Goal: Find specific page/section: Find specific page/section

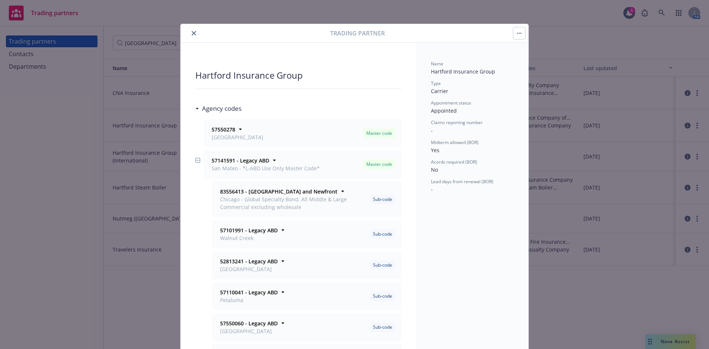
click at [191, 30] on button "close" at bounding box center [193, 33] width 9 height 9
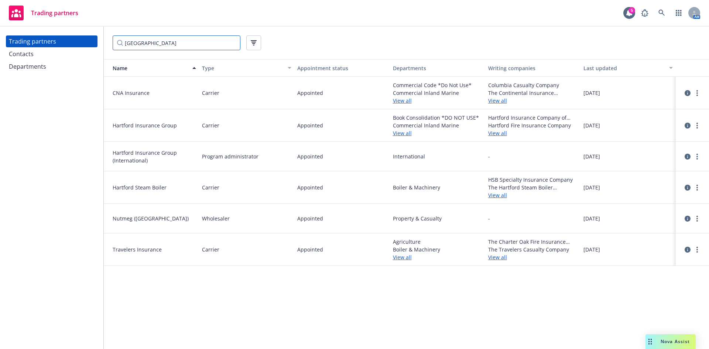
click at [158, 41] on input "[GEOGRAPHIC_DATA]" at bounding box center [177, 42] width 128 height 15
drag, startPoint x: 158, startPoint y: 41, endPoint x: 37, endPoint y: 57, distance: 121.4
click at [37, 57] on div "Trading partners Contacts Departments [GEOGRAPHIC_DATA] Name Type Appointment s…" at bounding box center [354, 188] width 709 height 322
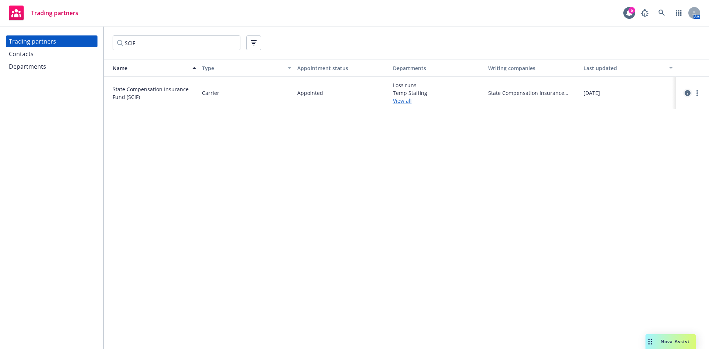
click at [686, 96] on icon "circleInformation" at bounding box center [688, 93] width 6 height 6
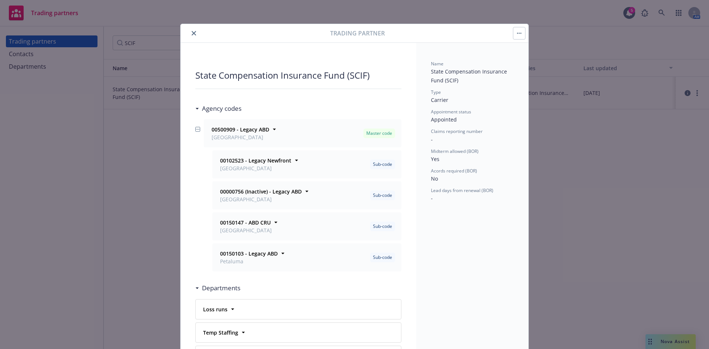
click at [189, 29] on button "close" at bounding box center [193, 33] width 9 height 9
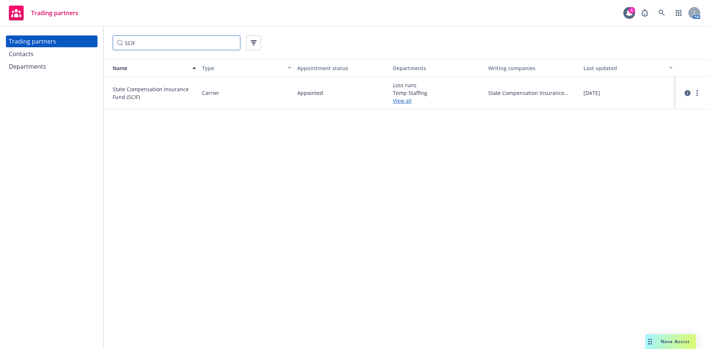
click at [178, 42] on input "SCIF" at bounding box center [177, 42] width 128 height 15
click at [56, 42] on div "Trading partners Contacts Departments SCIF Name Type Appointment status Departm…" at bounding box center [354, 188] width 709 height 322
click at [689, 92] on icon "circleInformation" at bounding box center [688, 92] width 6 height 6
click at [155, 41] on input "Encompass" at bounding box center [177, 42] width 128 height 15
drag, startPoint x: 21, startPoint y: 54, endPoint x: 15, endPoint y: 54, distance: 5.9
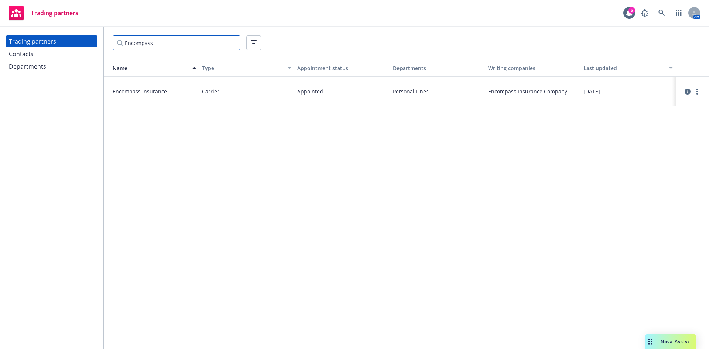
click at [15, 54] on div "Trading partners Contacts Departments Encompass Name Type Appointment status De…" at bounding box center [354, 188] width 709 height 322
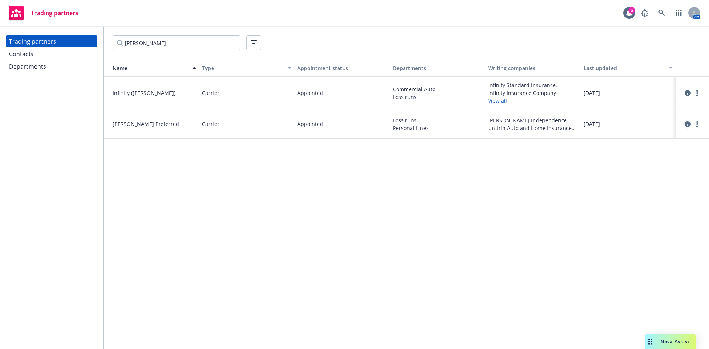
click at [689, 121] on icon "circleInformation" at bounding box center [688, 124] width 6 height 6
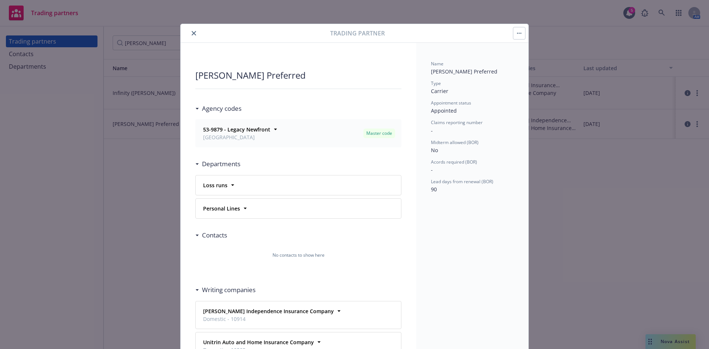
click at [192, 34] on icon "close" at bounding box center [194, 33] width 4 height 4
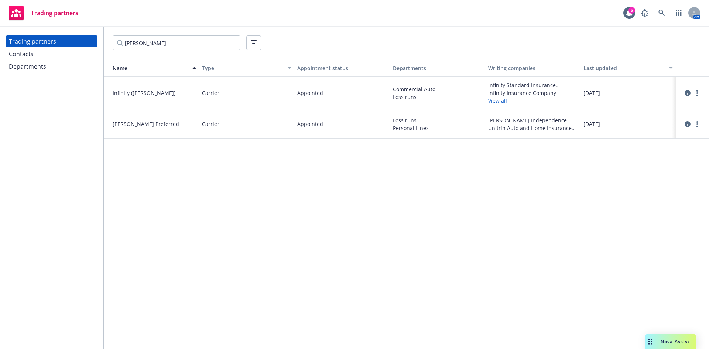
click at [144, 222] on div "Name Type Appointment status Departments Writing companies Last updated Infinit…" at bounding box center [406, 204] width 605 height 290
click at [685, 92] on icon "circleInformation" at bounding box center [688, 93] width 6 height 6
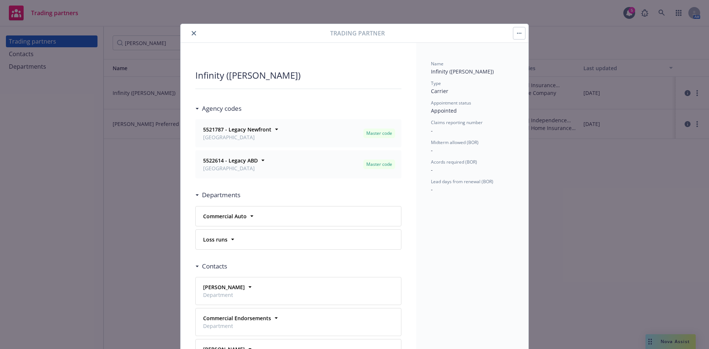
click at [193, 33] on icon "close" at bounding box center [194, 33] width 4 height 4
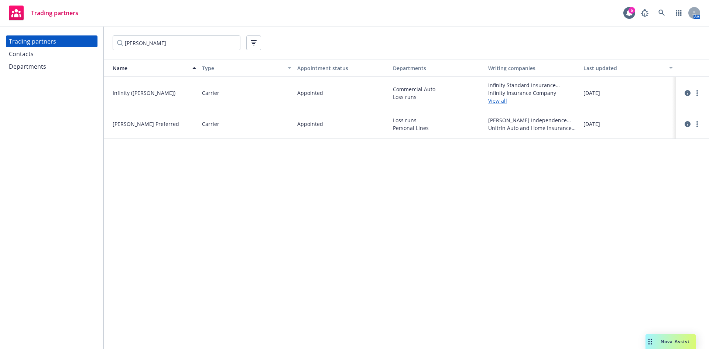
click at [266, 210] on div "Name Type Appointment status Departments Writing companies Last updated Infinit…" at bounding box center [406, 204] width 605 height 290
click at [686, 92] on icon "circleInformation" at bounding box center [688, 93] width 6 height 6
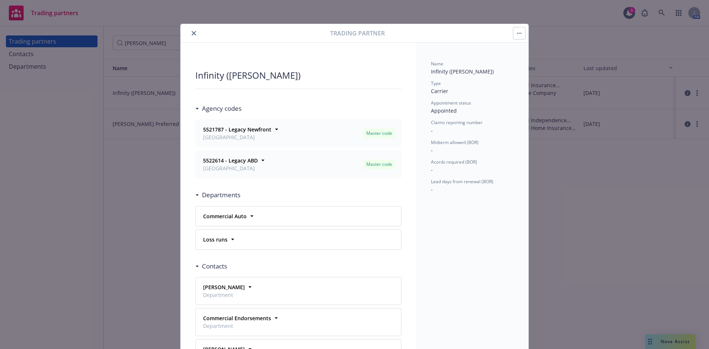
scroll to position [22, 0]
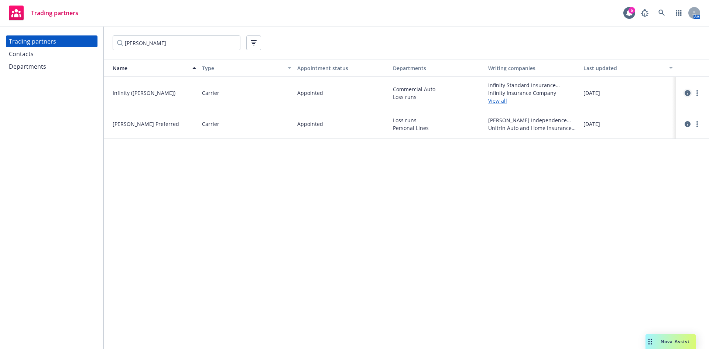
click at [689, 94] on icon "circleInformation" at bounding box center [688, 93] width 6 height 6
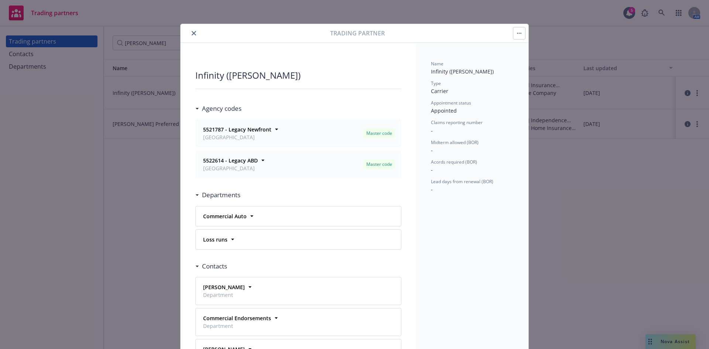
scroll to position [22, 0]
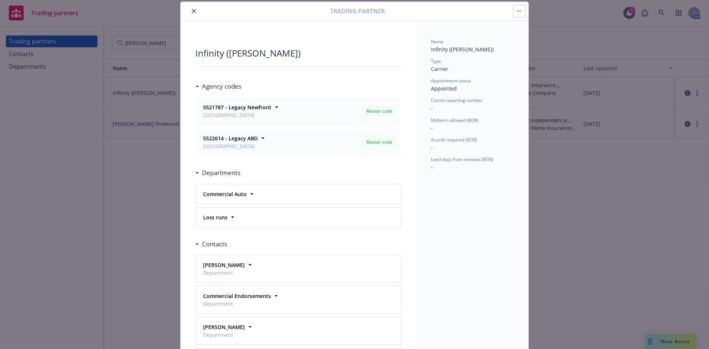
click at [192, 12] on icon "close" at bounding box center [194, 11] width 4 height 4
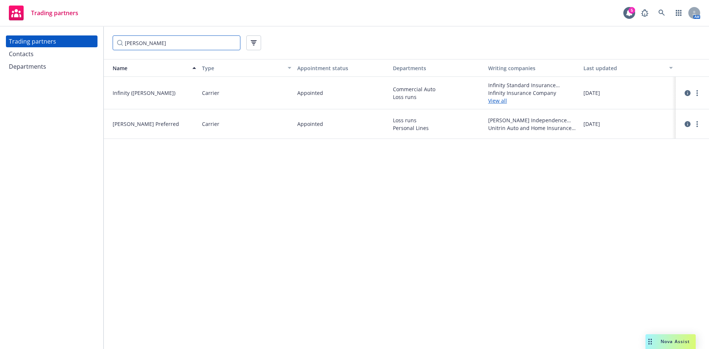
click at [164, 47] on input "[PERSON_NAME]" at bounding box center [177, 42] width 128 height 15
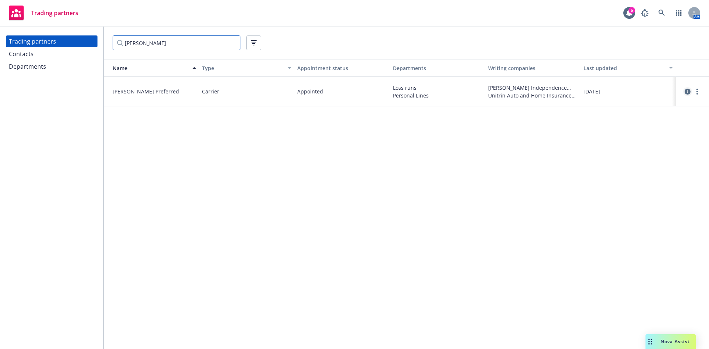
type input "[PERSON_NAME]"
click at [685, 89] on icon "circleInformation" at bounding box center [688, 92] width 6 height 6
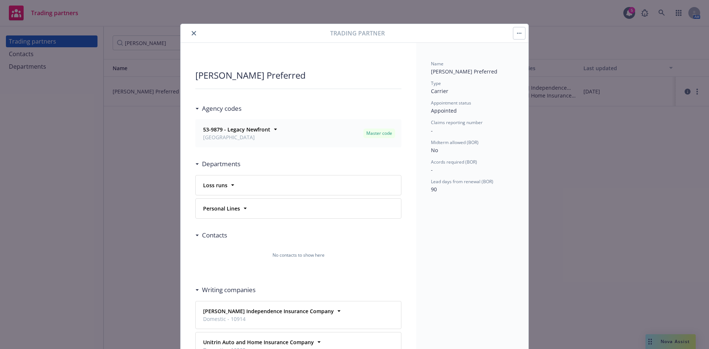
click at [192, 32] on icon "close" at bounding box center [194, 33] width 4 height 4
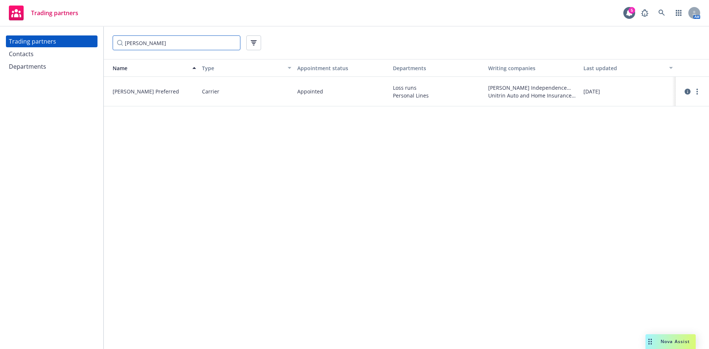
click at [232, 42] on input "[PERSON_NAME]" at bounding box center [177, 42] width 128 height 15
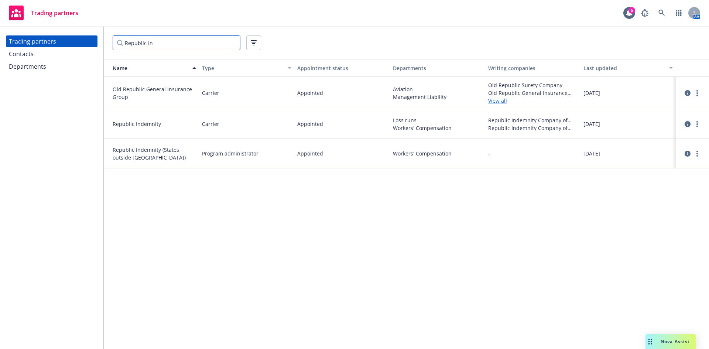
type input "Republic In"
click at [687, 122] on icon "circleInformation" at bounding box center [688, 124] width 6 height 6
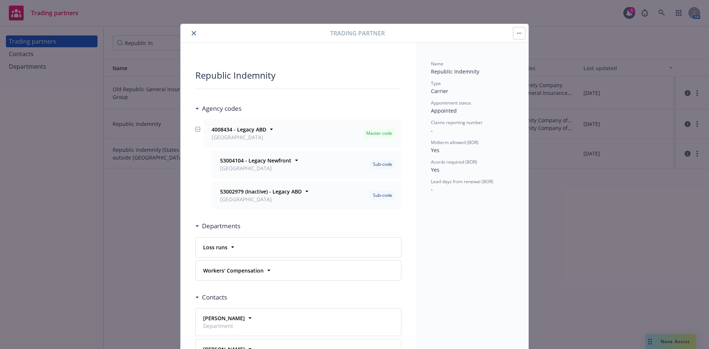
click at [192, 32] on icon "close" at bounding box center [194, 33] width 4 height 4
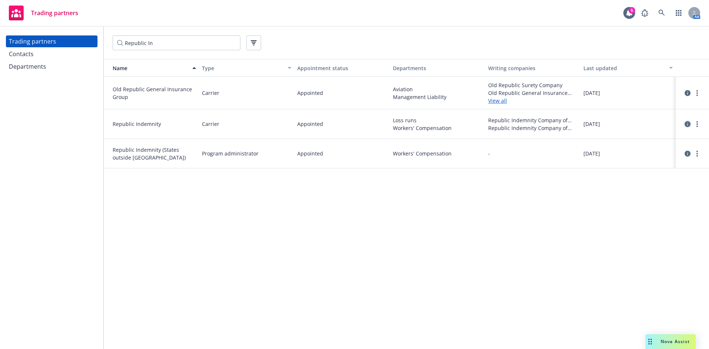
click at [687, 122] on icon "circleInformation" at bounding box center [688, 124] width 6 height 6
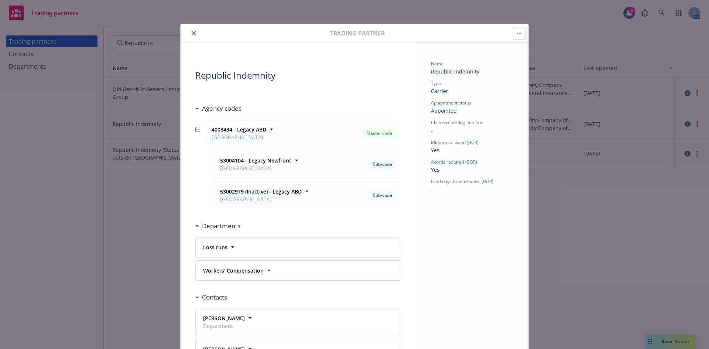
scroll to position [22, 0]
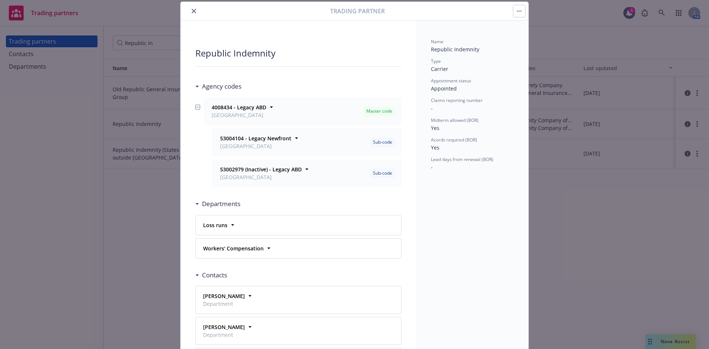
click at [194, 9] on button "close" at bounding box center [193, 11] width 9 height 9
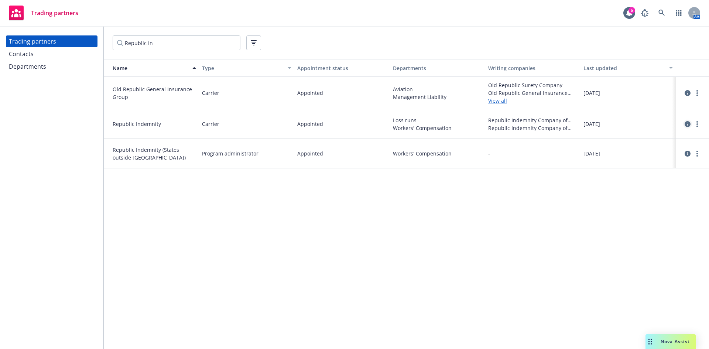
click at [686, 124] on icon "circleInformation" at bounding box center [688, 124] width 6 height 6
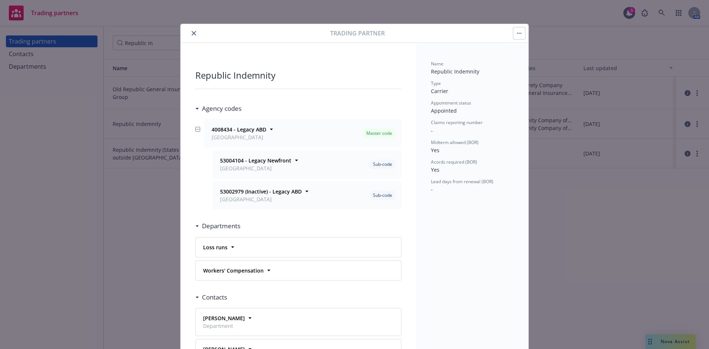
click at [189, 31] on button "close" at bounding box center [193, 33] width 9 height 9
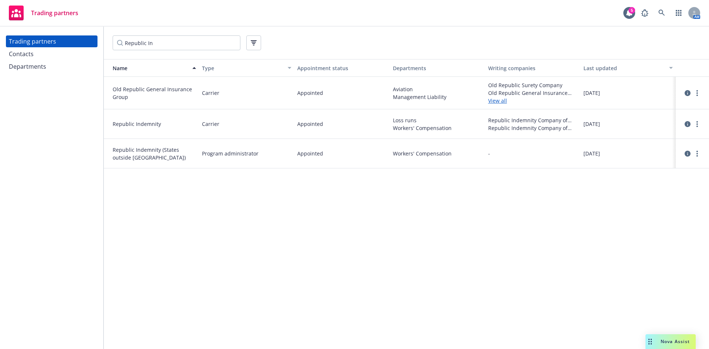
click at [157, 256] on div "Name Type Appointment status Departments Writing companies Last updated Old Rep…" at bounding box center [406, 204] width 605 height 290
click at [690, 125] on icon "circleInformation" at bounding box center [688, 124] width 6 height 6
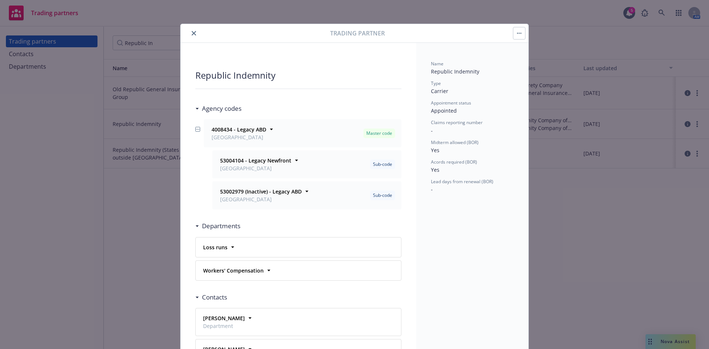
scroll to position [22, 0]
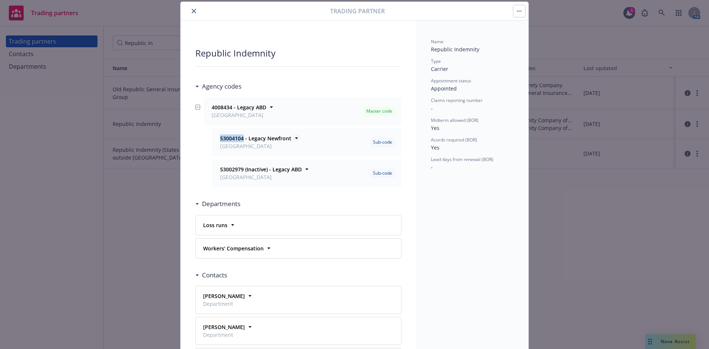
drag, startPoint x: 241, startPoint y: 138, endPoint x: 217, endPoint y: 138, distance: 23.6
click at [220, 138] on strong "53004104 - Legacy Newfront" at bounding box center [255, 138] width 71 height 7
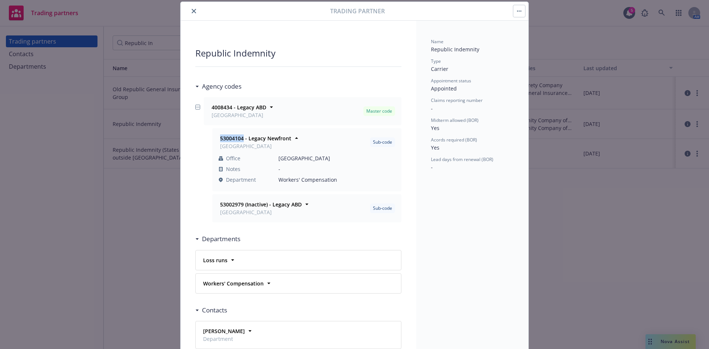
copy strong "53004104"
